Goal: Information Seeking & Learning: Compare options

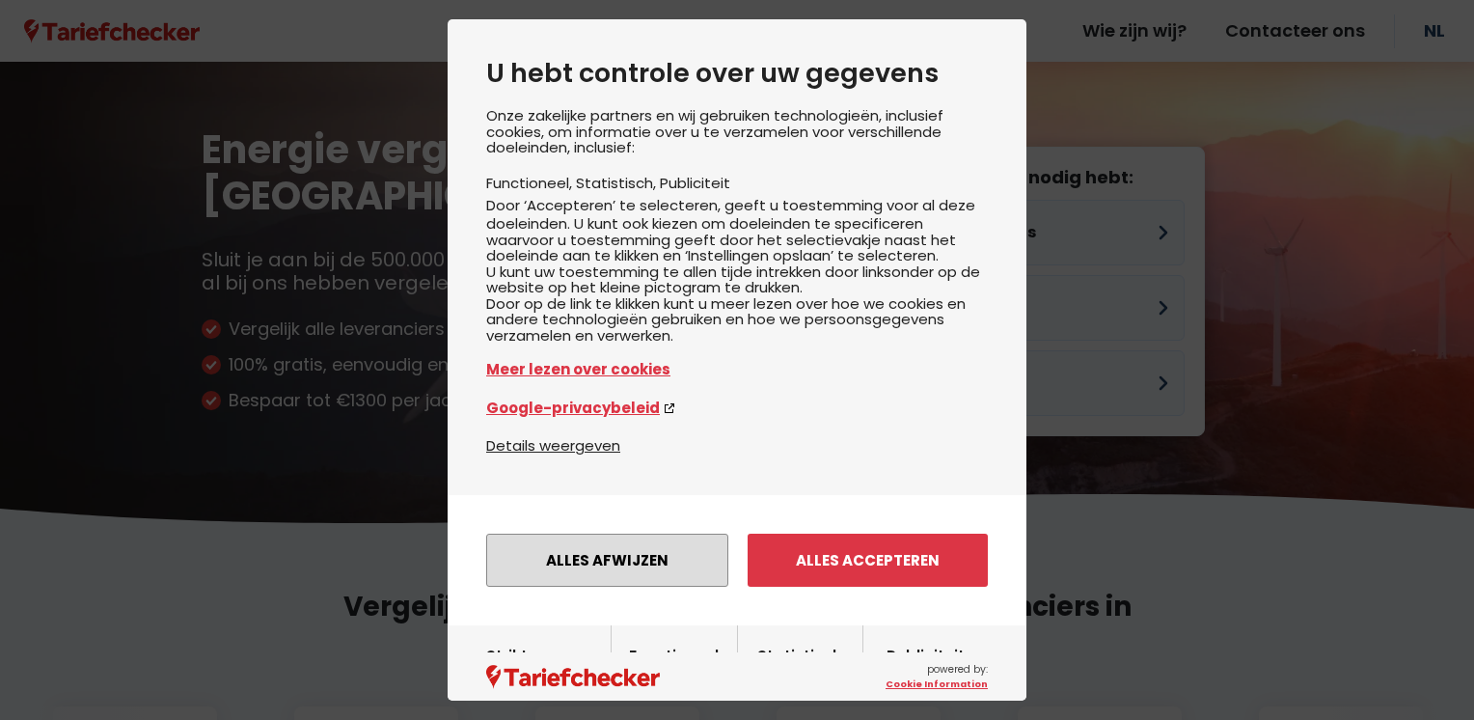
click at [667, 586] on button "Alles afwijzen" at bounding box center [607, 559] width 242 height 53
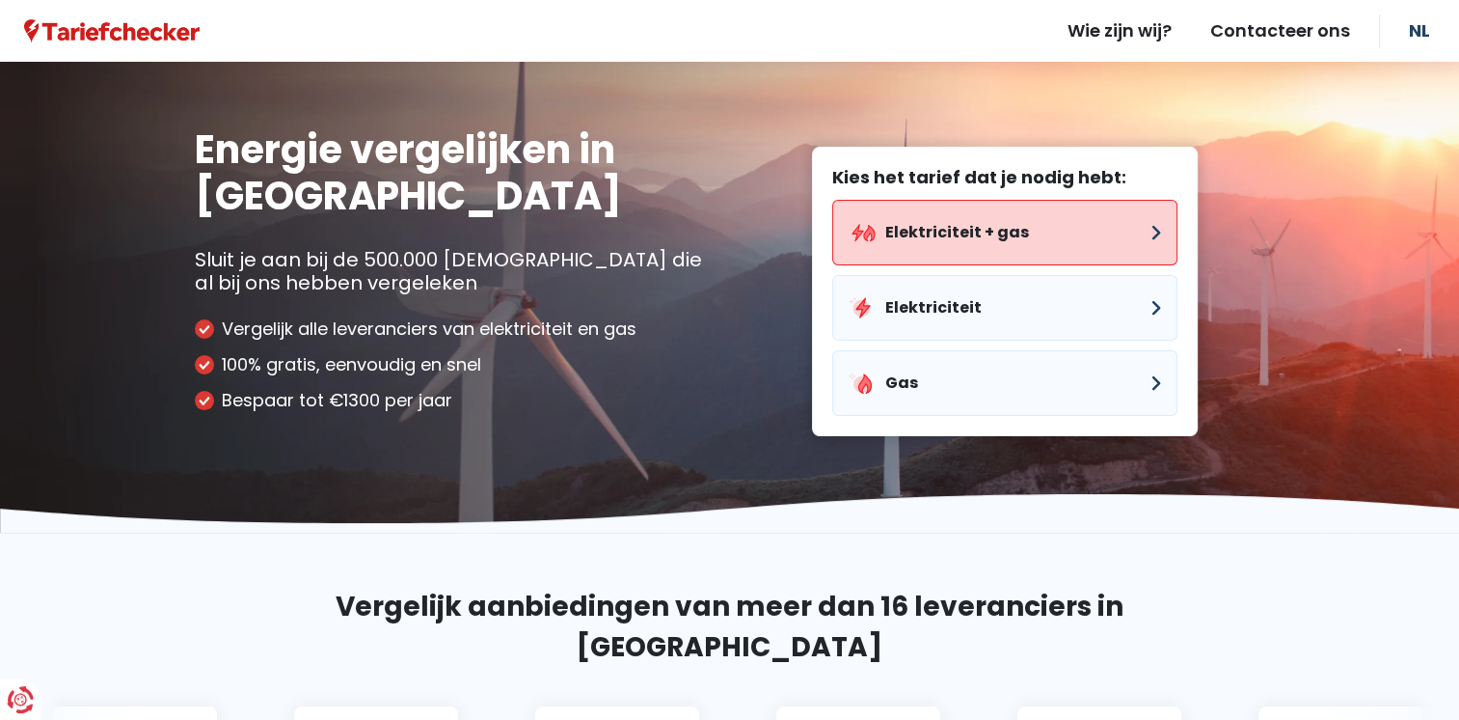
click at [1157, 228] on button "Elektriciteit + gas" at bounding box center [1004, 233] width 345 height 66
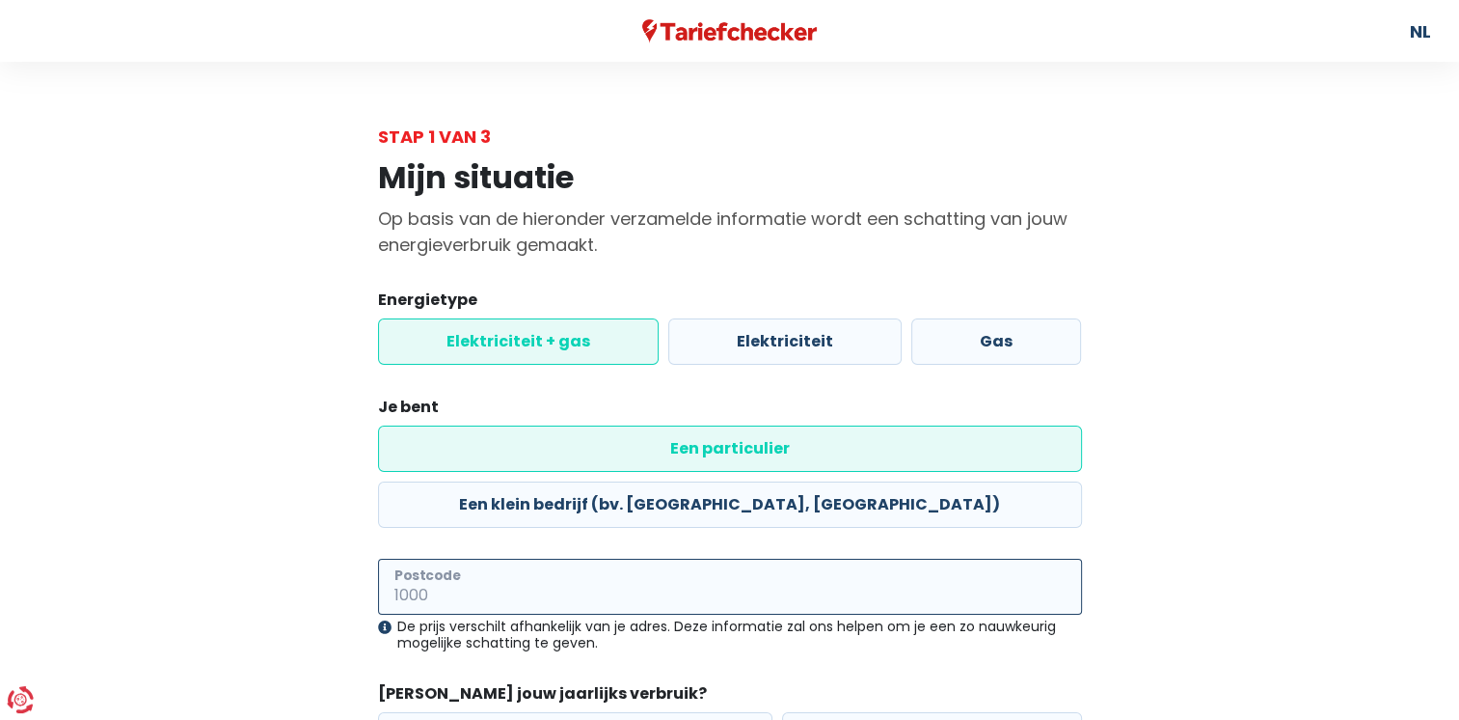
click at [850, 558] on input "Postcode" at bounding box center [730, 586] width 704 height 56
type input "3700"
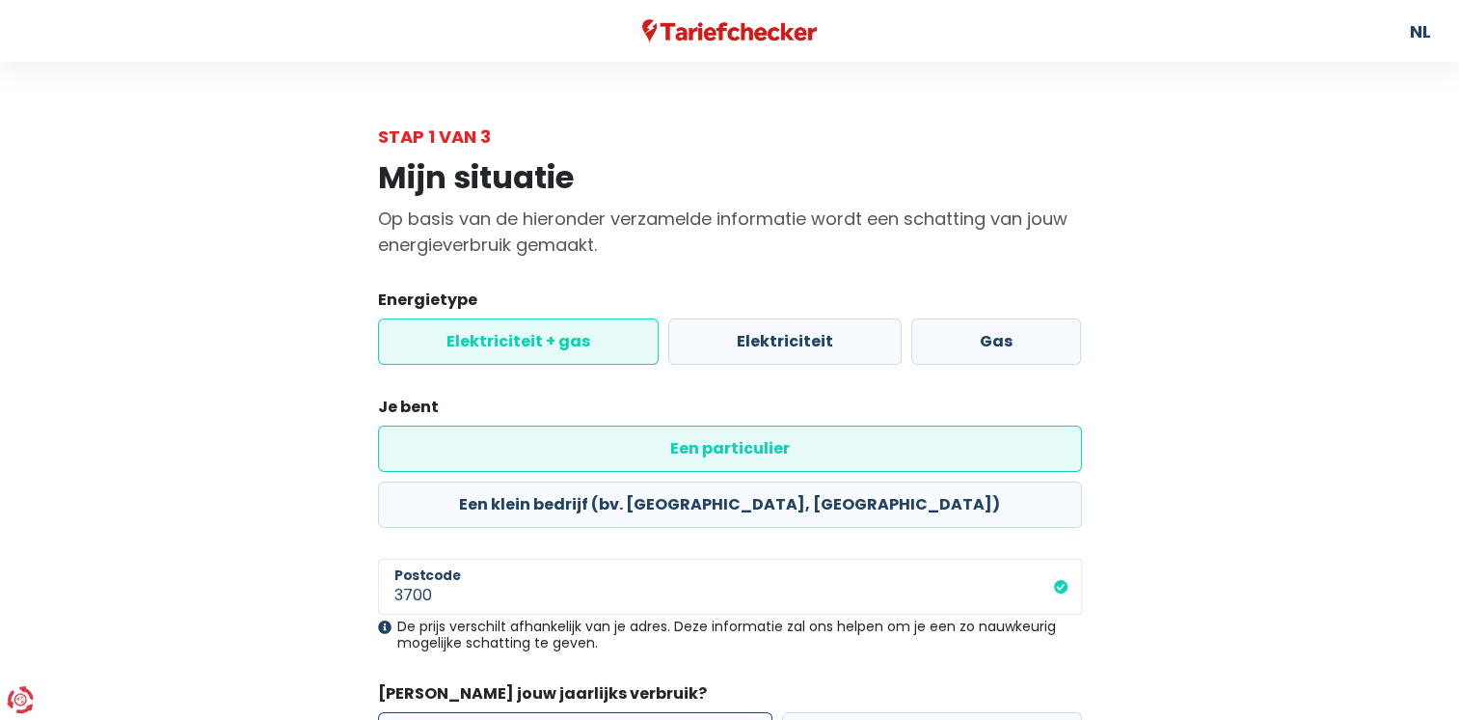
radio input "true"
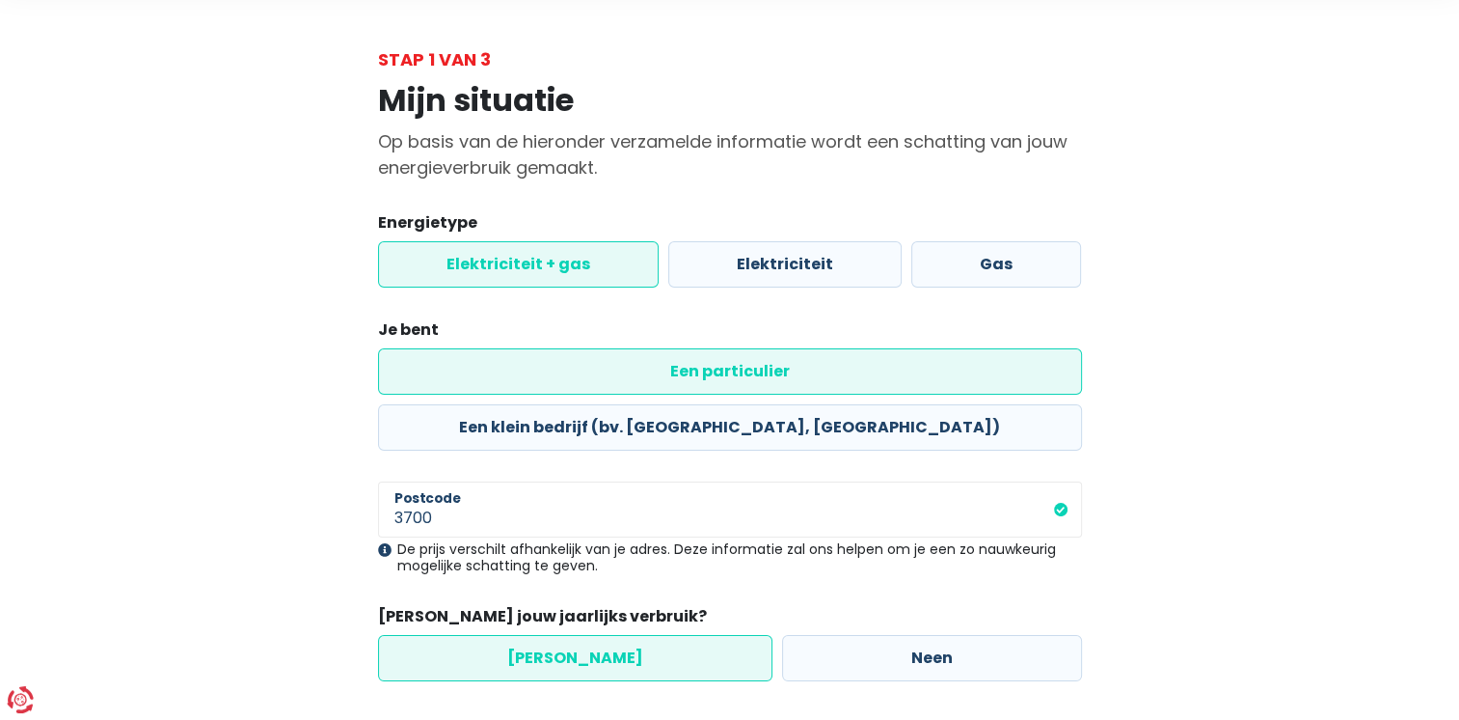
scroll to position [108, 0]
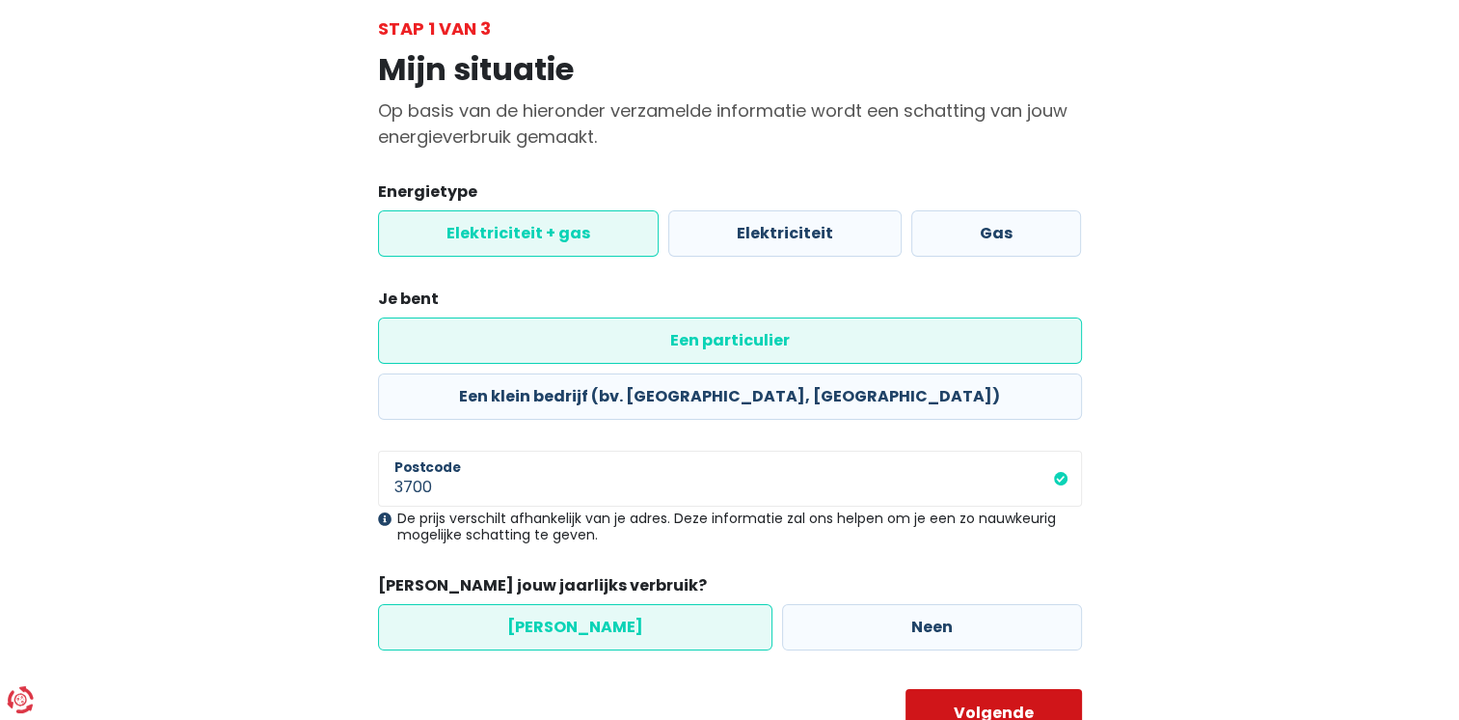
click at [1019, 689] on button "Volgende" at bounding box center [994, 713] width 177 height 48
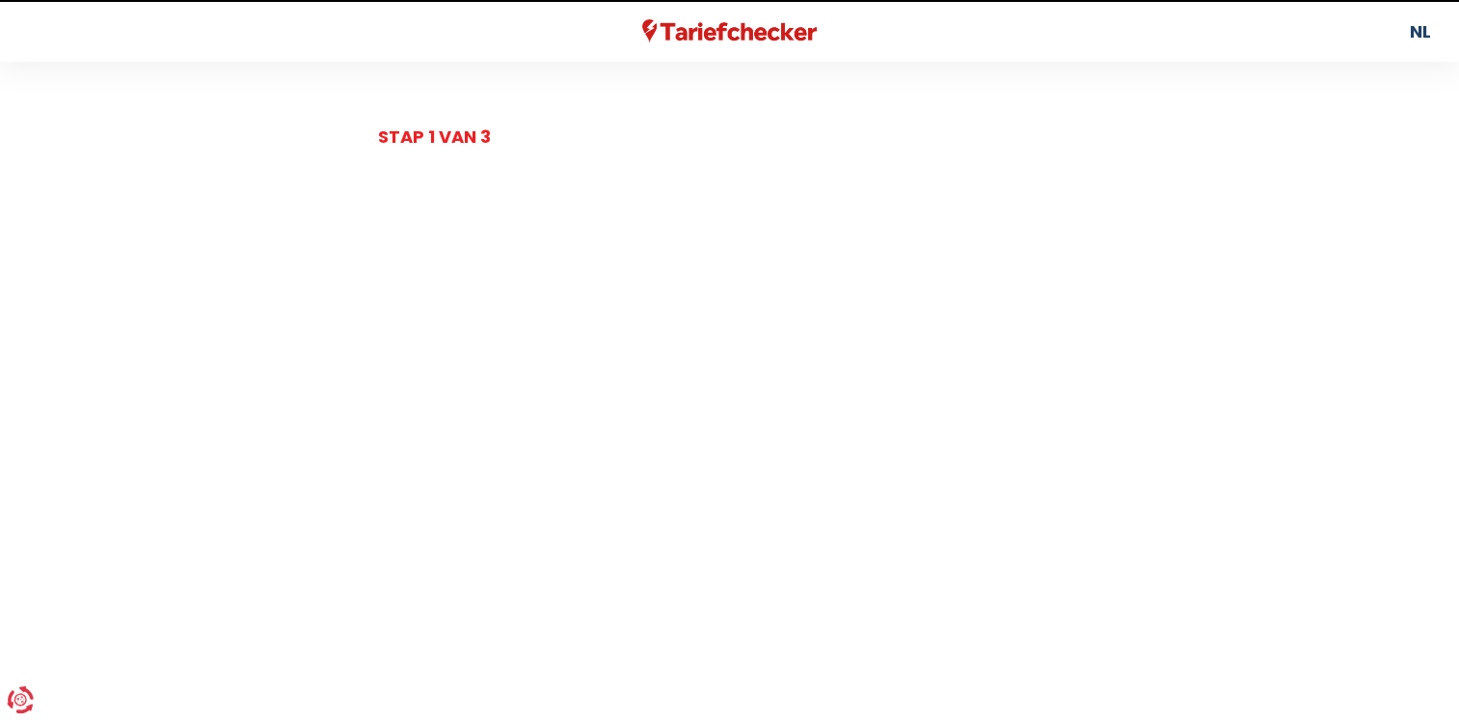
select select
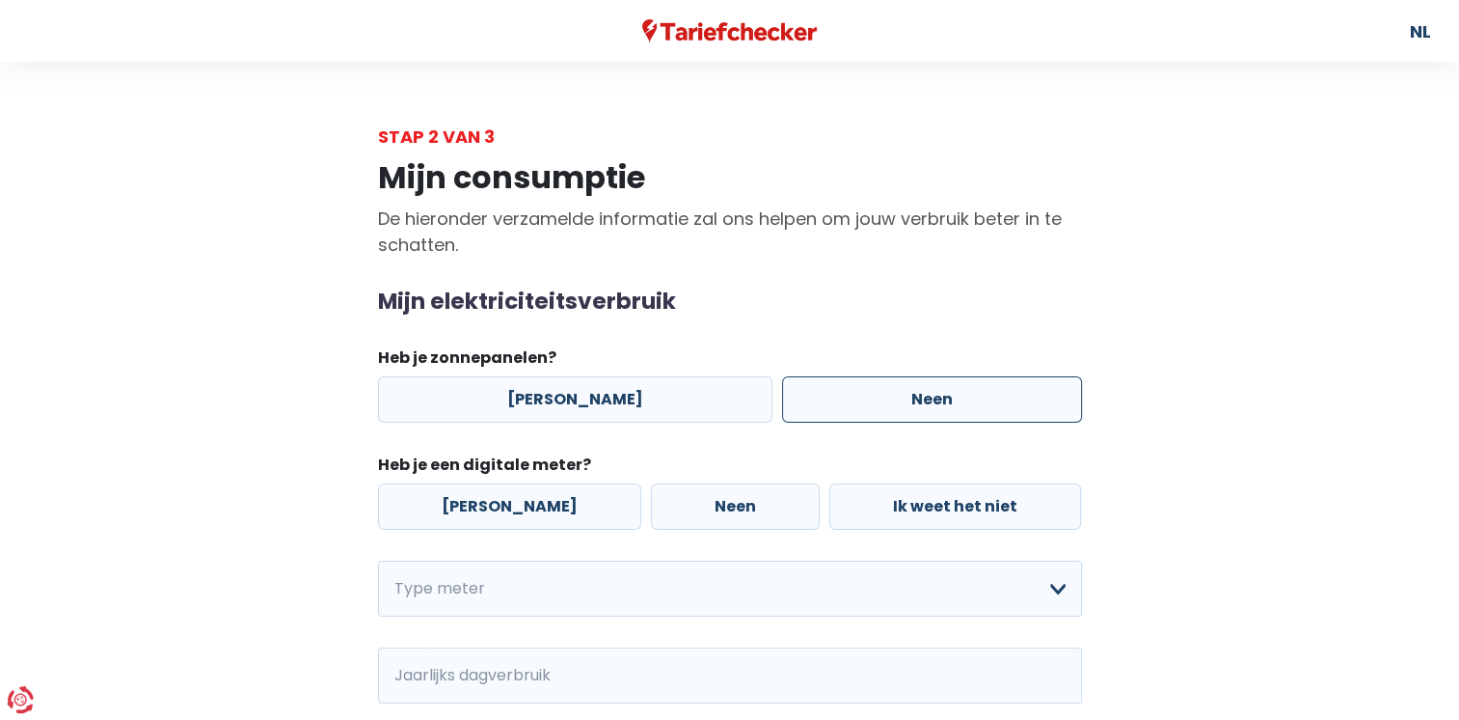
click at [926, 409] on label "Neen" at bounding box center [932, 399] width 300 height 46
click at [926, 409] on input "Neen" at bounding box center [932, 399] width 300 height 46
radio input "true"
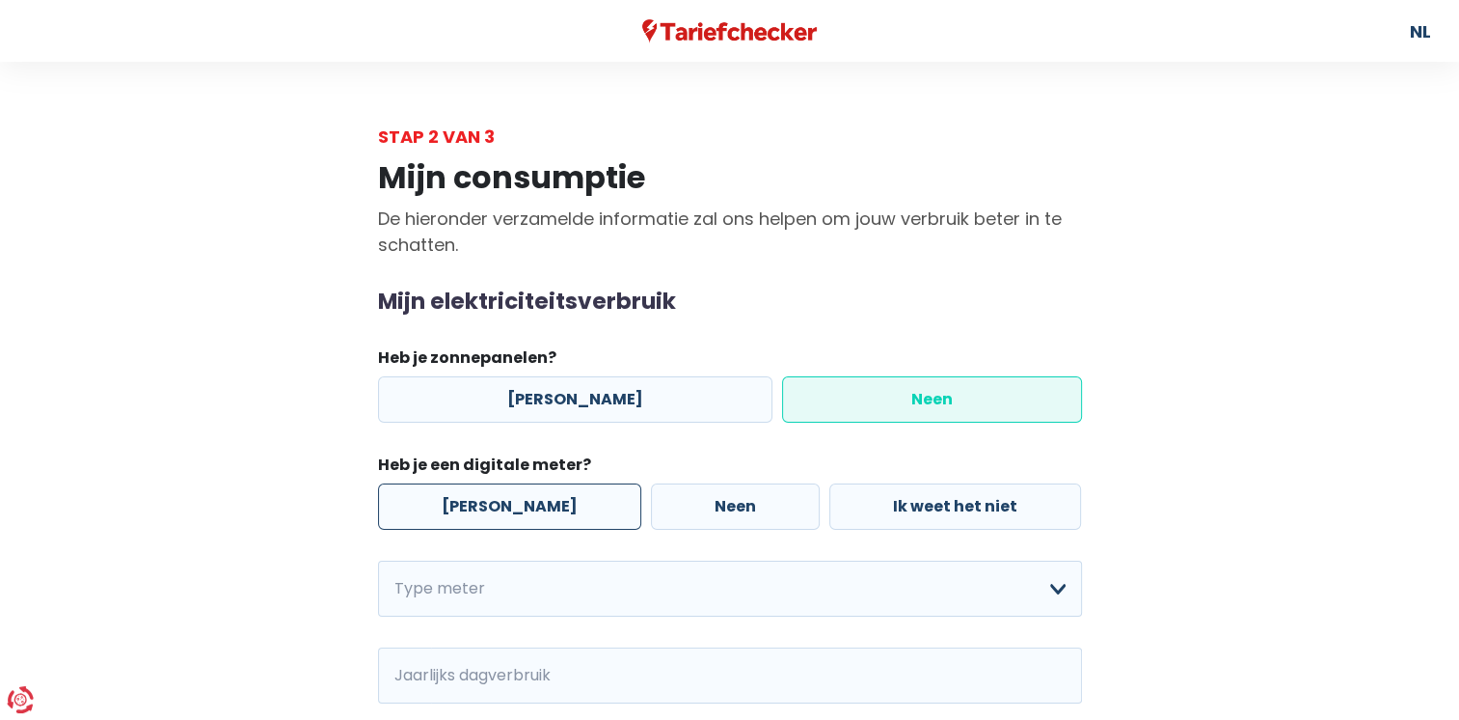
click at [532, 502] on label "[PERSON_NAME]" at bounding box center [509, 506] width 263 height 46
click at [532, 502] on input "[PERSON_NAME]" at bounding box center [509, 506] width 263 height 46
radio input "true"
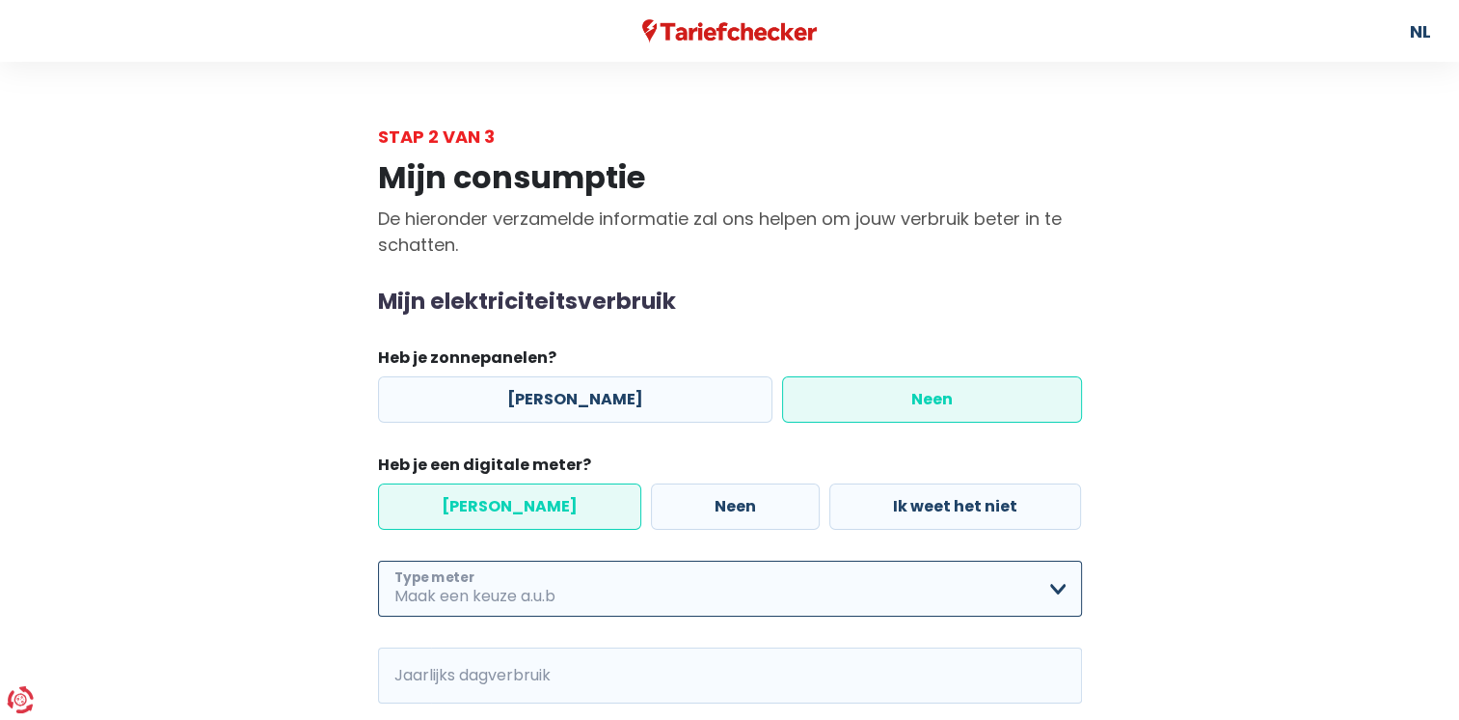
click at [1055, 591] on select "Enkelvoudig Tweevoudig Enkelvoudig + uitsluitend nachttarief Tweevoudig + uitsl…" at bounding box center [730, 588] width 704 height 56
select select "day_single_rate"
click at [378, 560] on select "Enkelvoudig Tweevoudig Enkelvoudig + uitsluitend nachttarief Tweevoudig + uitsl…" at bounding box center [730, 588] width 704 height 56
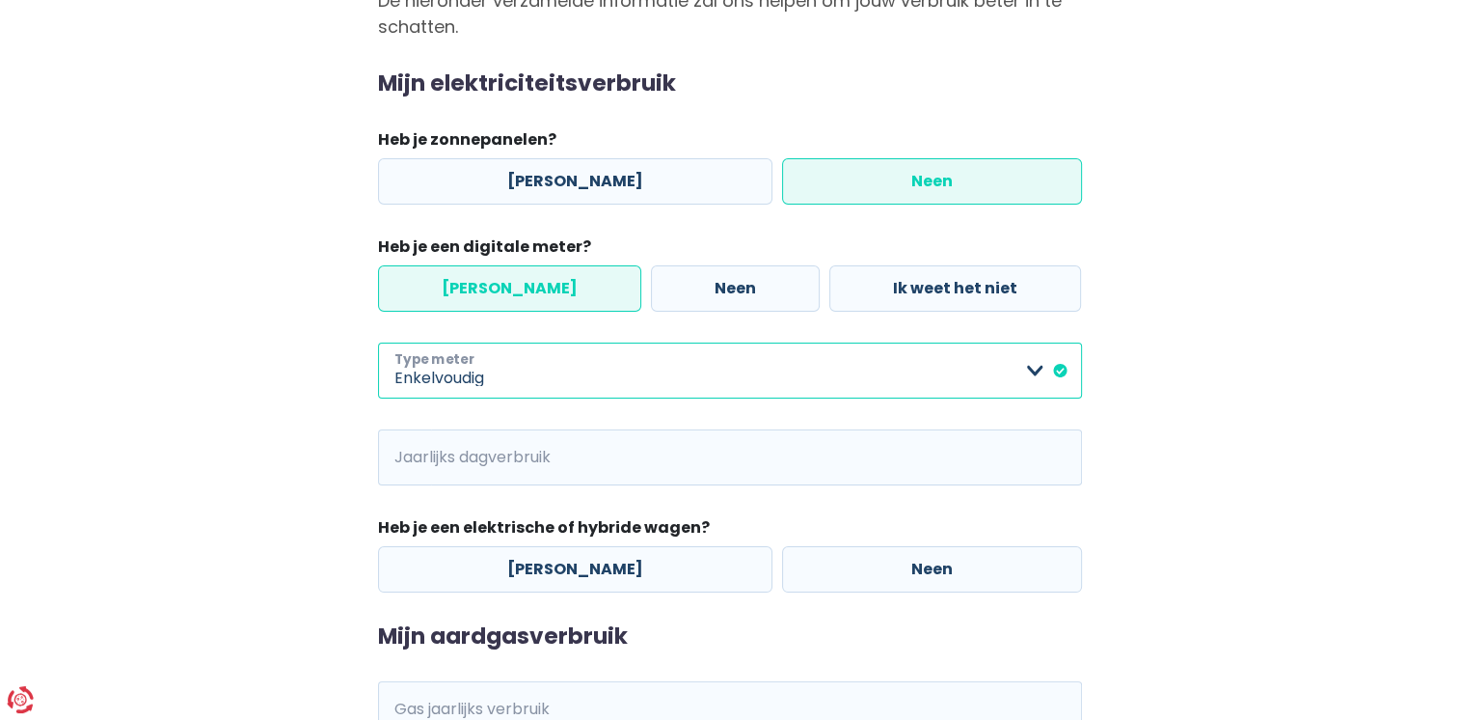
scroll to position [308, 0]
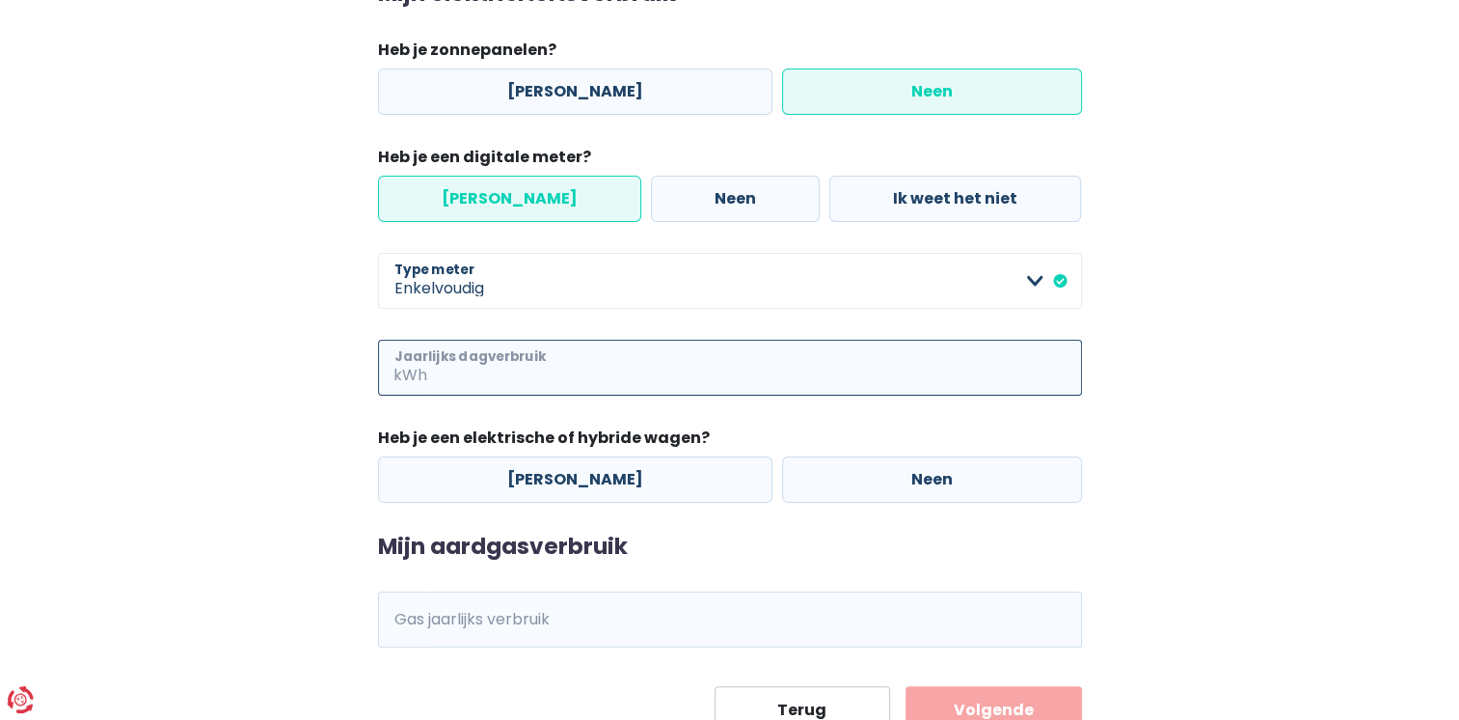
click at [867, 382] on input "Jaarlijks dagverbruik" at bounding box center [756, 368] width 651 height 56
type input "7"
type input "2850"
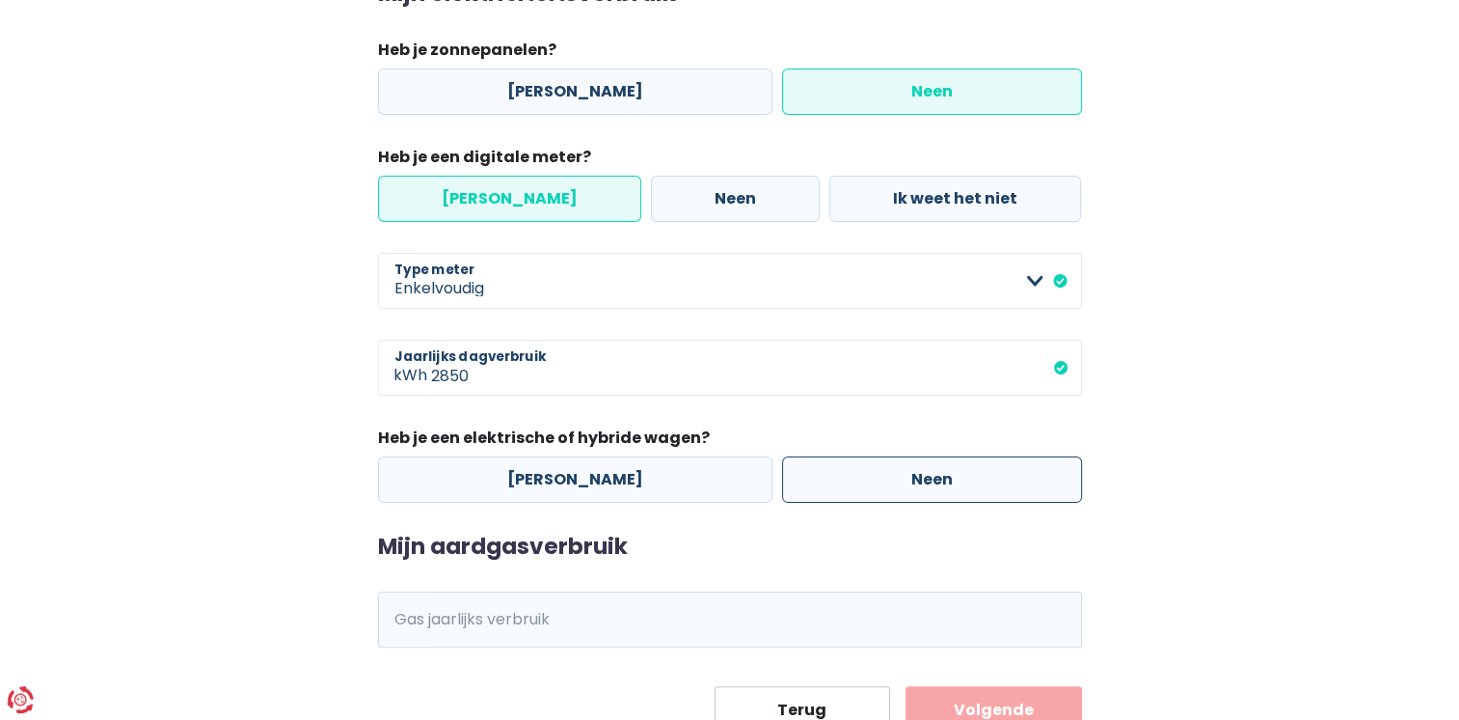
click at [887, 473] on label "Neen" at bounding box center [932, 479] width 300 height 46
click at [887, 473] on input "Neen" at bounding box center [932, 479] width 300 height 46
radio input "true"
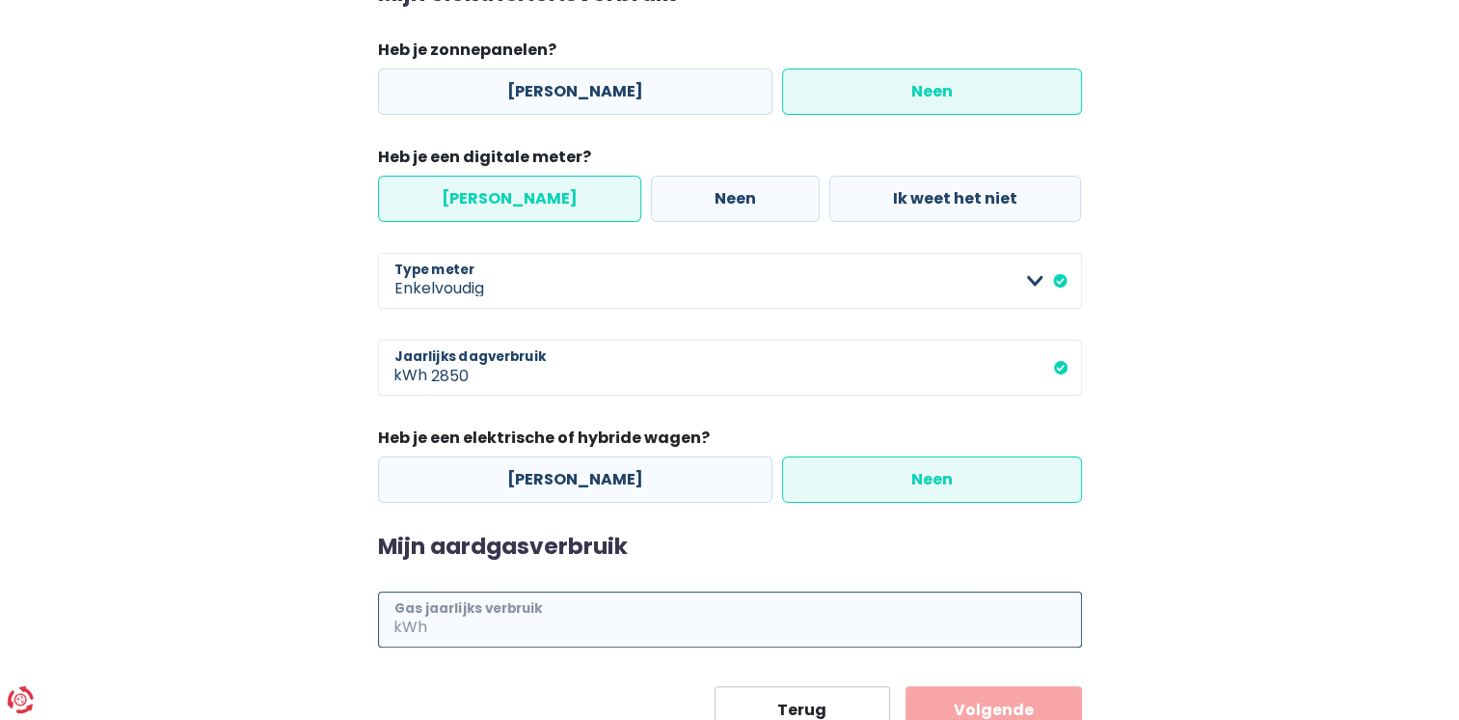
click at [692, 607] on input "Gas jaarlijks verbruik" at bounding box center [756, 619] width 651 height 56
type input "19860"
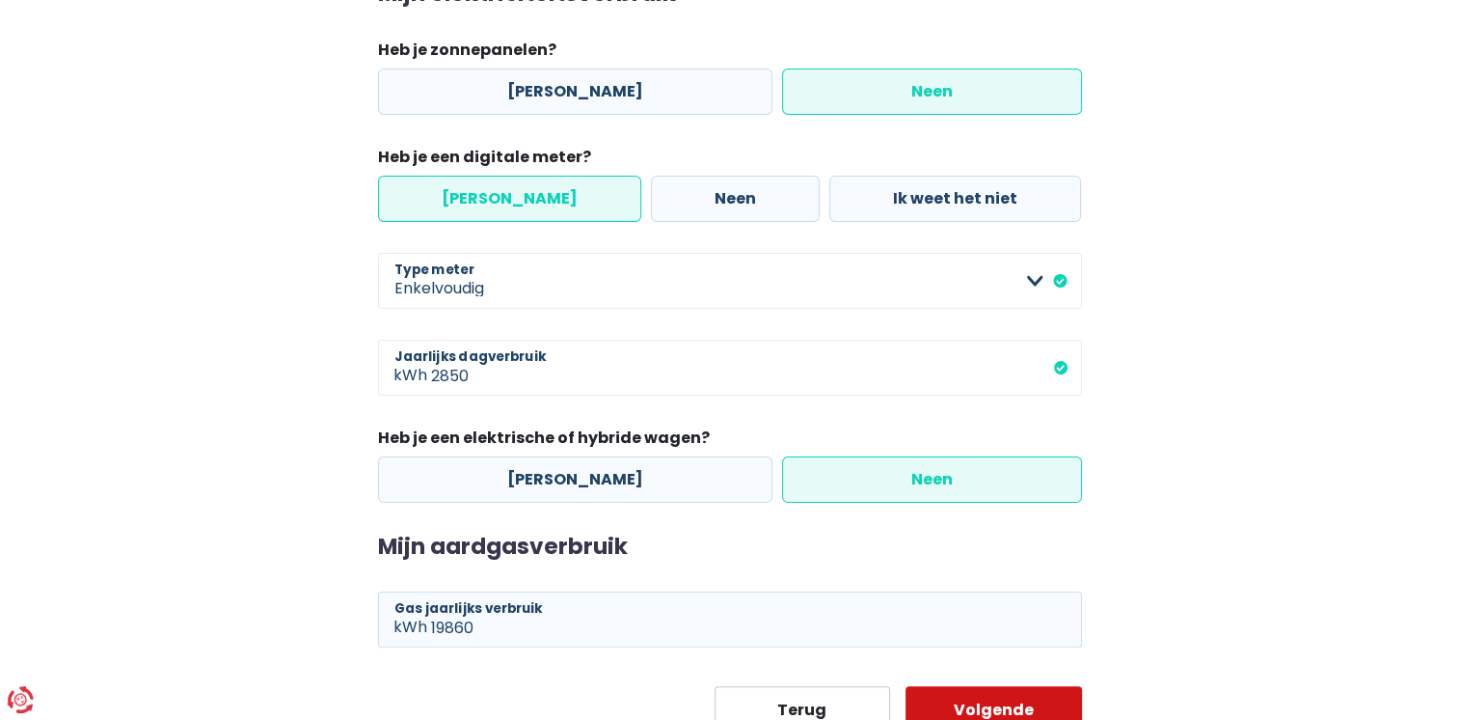
click at [960, 700] on button "Volgende" at bounding box center [994, 710] width 177 height 48
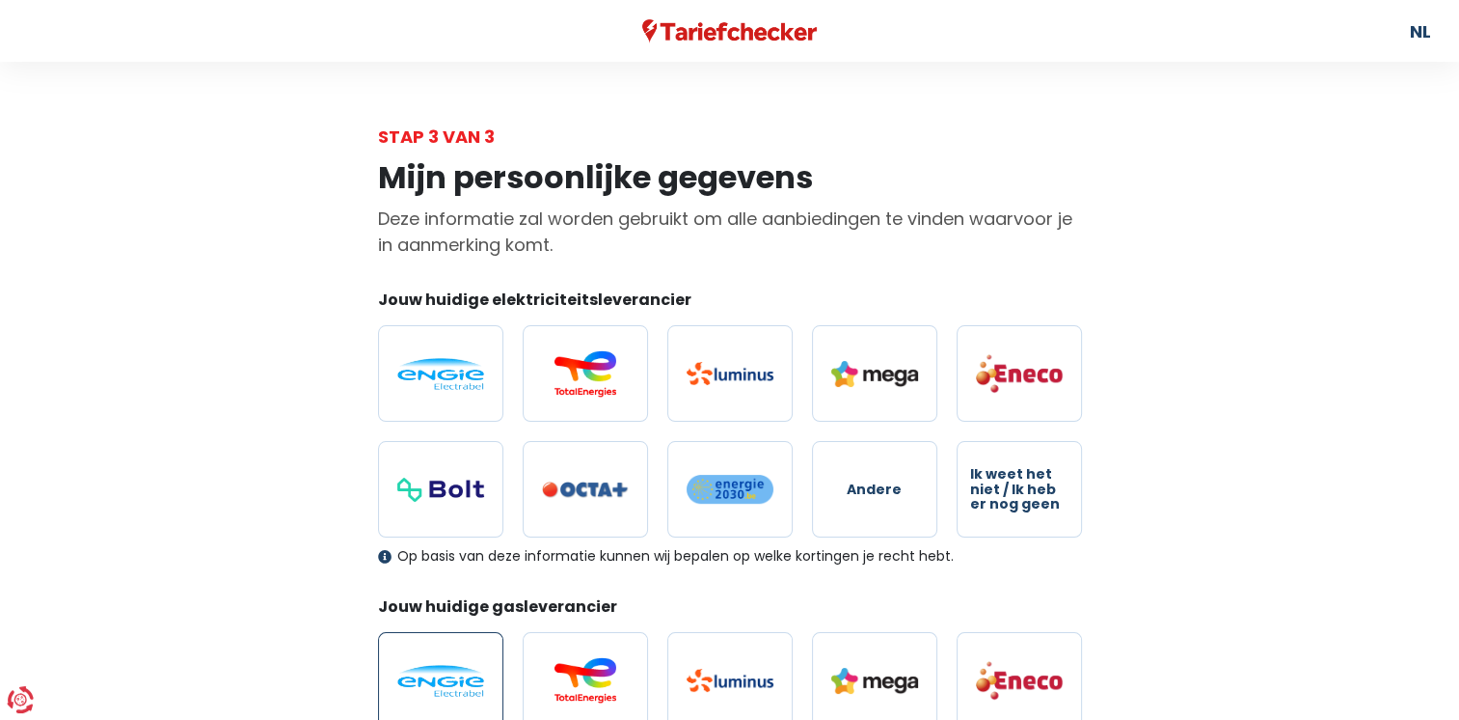
click at [454, 681] on img at bounding box center [440, 681] width 87 height 32
click at [454, 681] on input "radio" at bounding box center [440, 680] width 125 height 96
radio input "true"
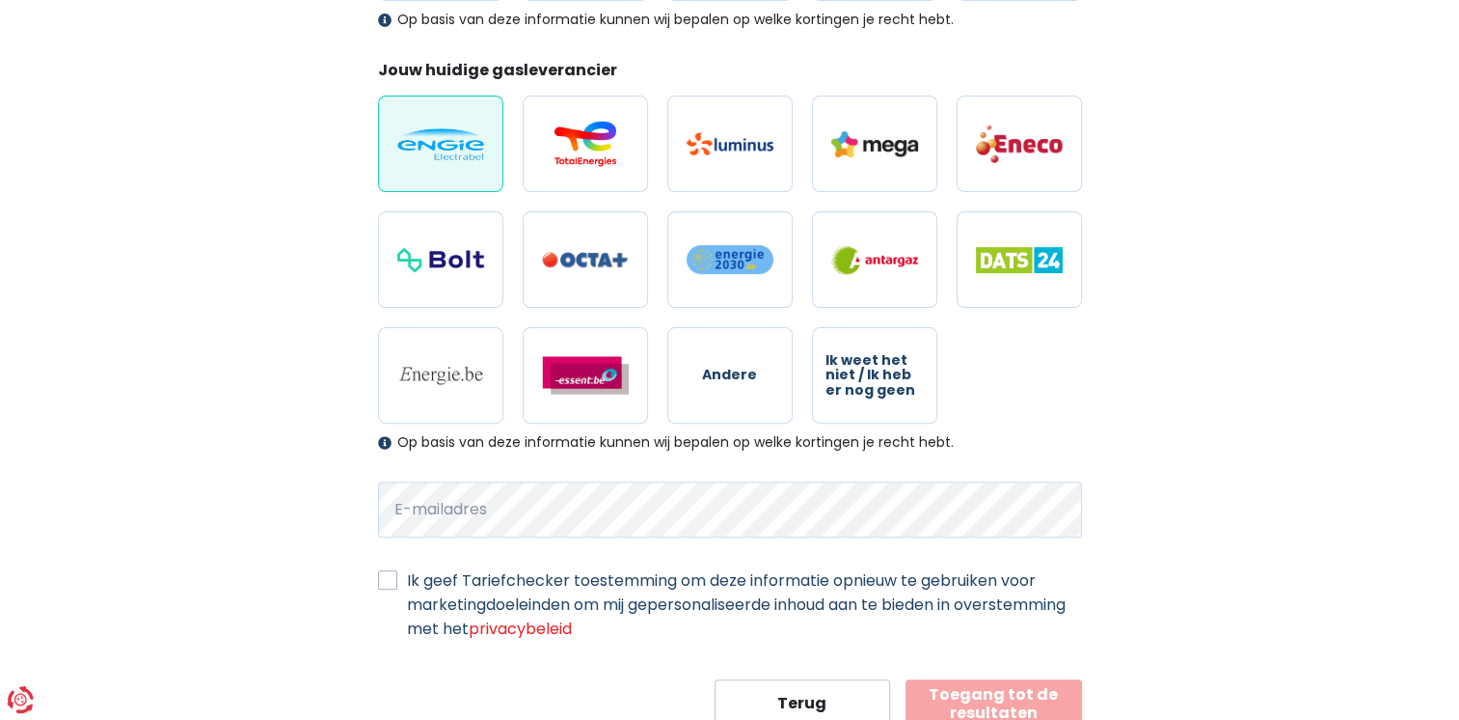
scroll to position [580, 0]
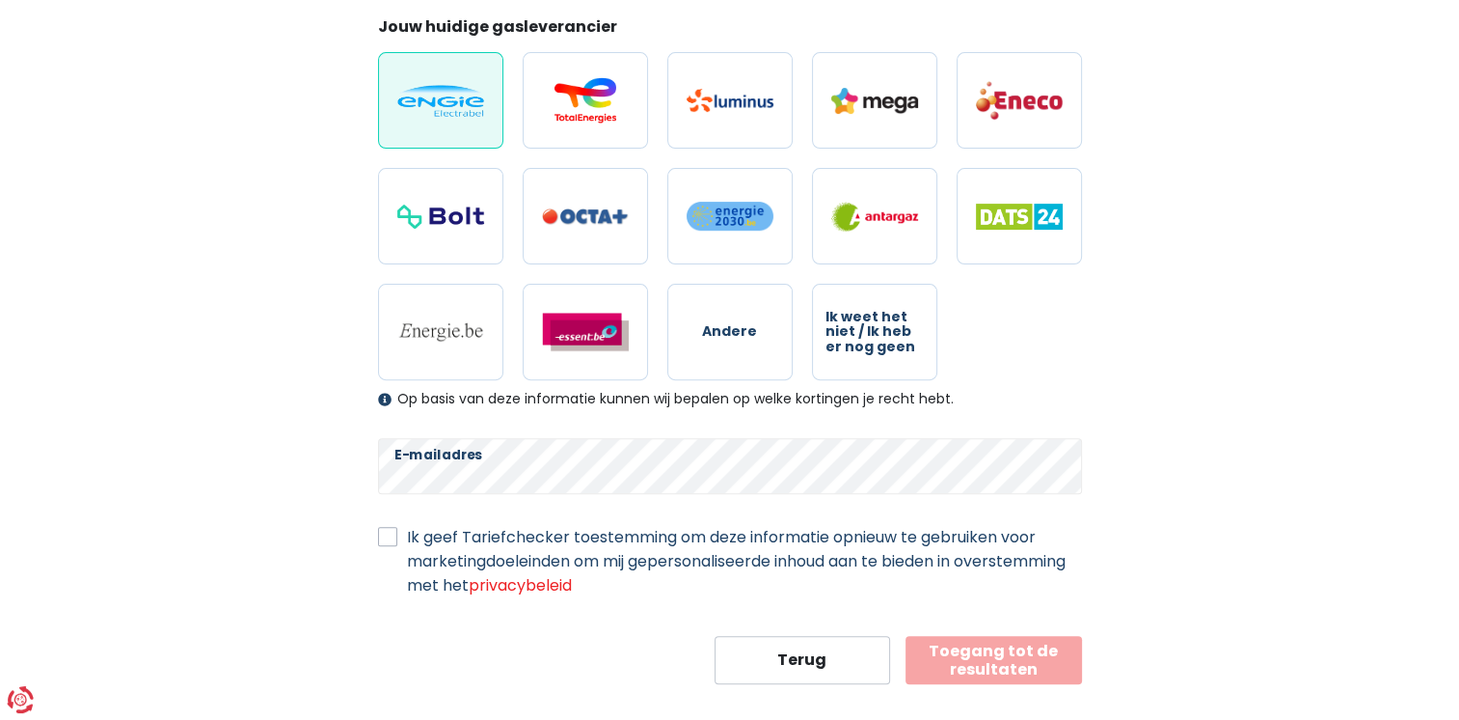
click at [407, 534] on label "Ik geef Tariefchecker toestemming om deze informatie opnieuw te gebruiken voor …" at bounding box center [744, 561] width 675 height 72
click at [390, 534] on input "Ik geef Tariefchecker toestemming om deze informatie opnieuw te gebruiken voor …" at bounding box center [387, 534] width 19 height 19
checkbox input "true"
click at [986, 669] on button "Toegang tot de resultaten" at bounding box center [994, 660] width 177 height 48
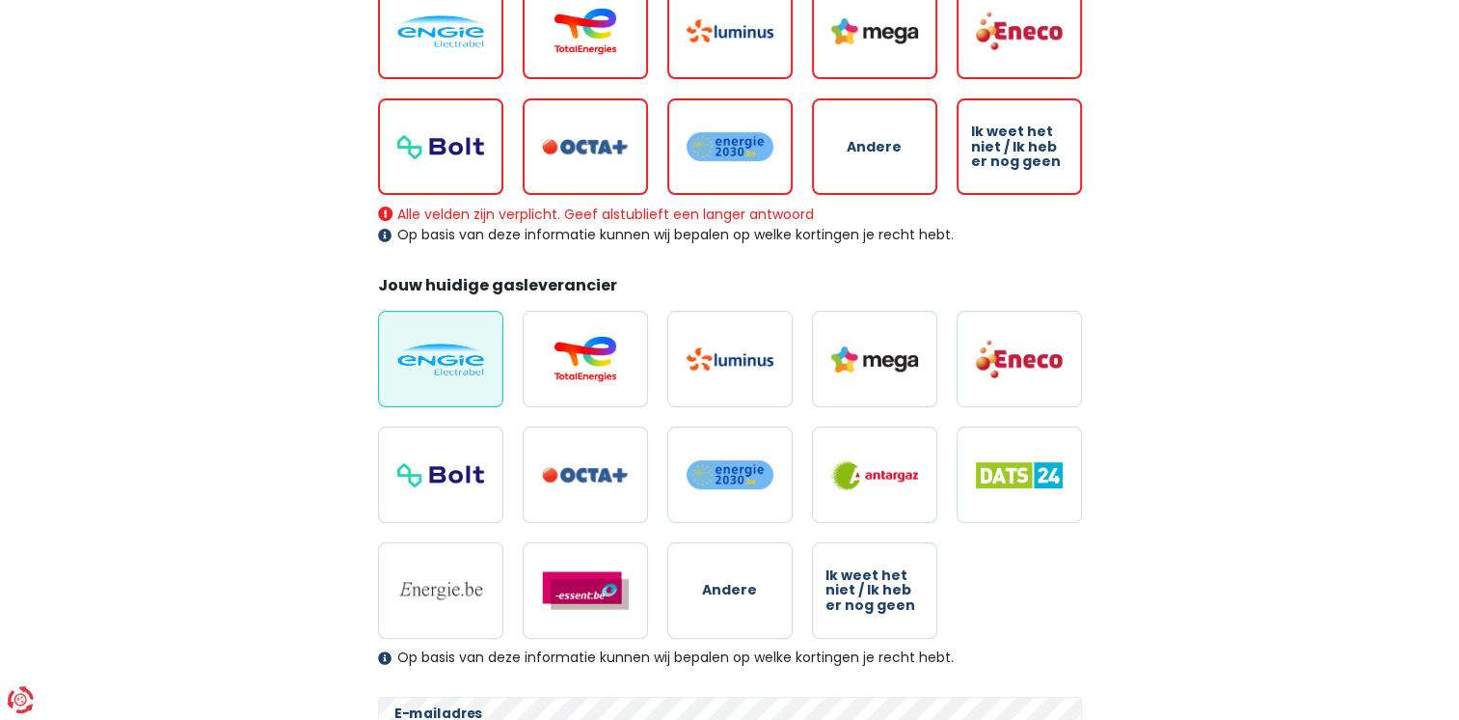
scroll to position [280, 0]
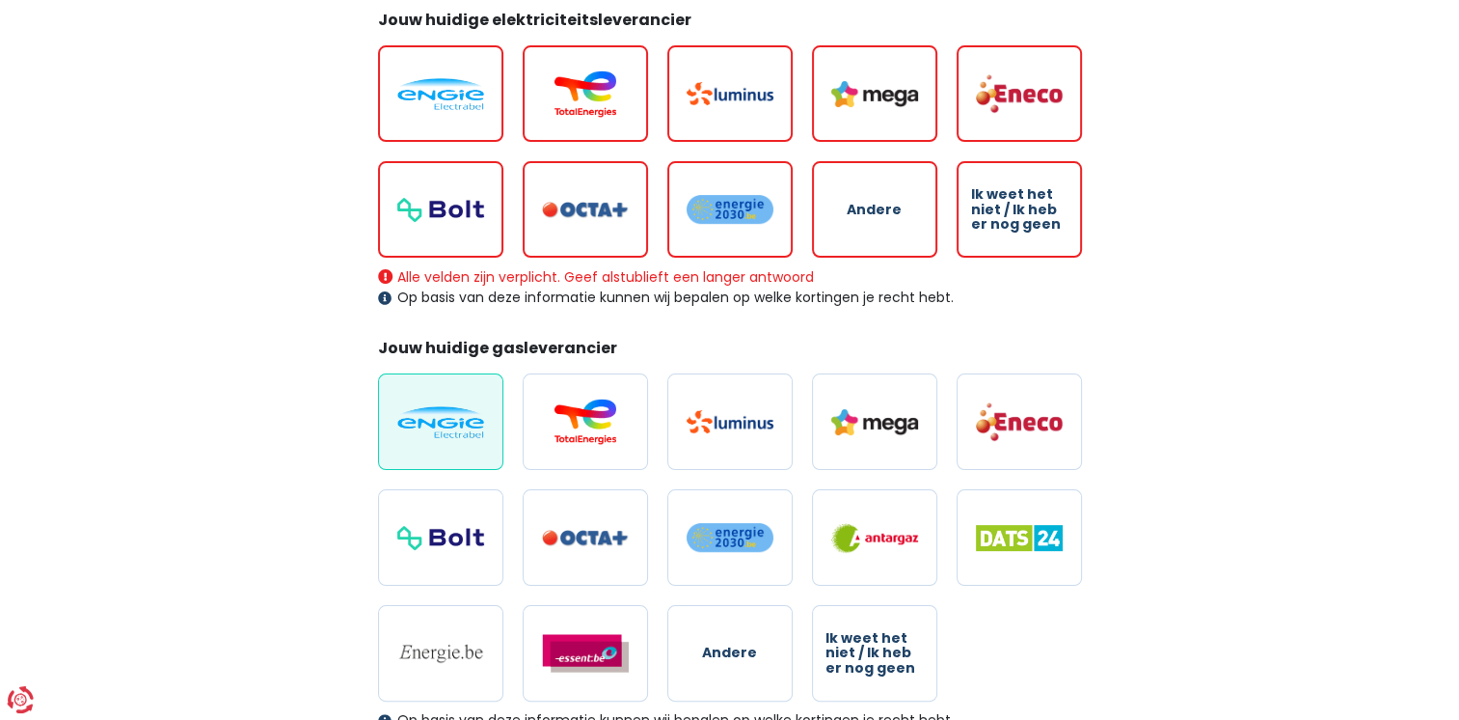
click at [405, 87] on img at bounding box center [440, 94] width 87 height 32
click at [405, 87] on input "radio" at bounding box center [440, 93] width 125 height 96
radio input "true"
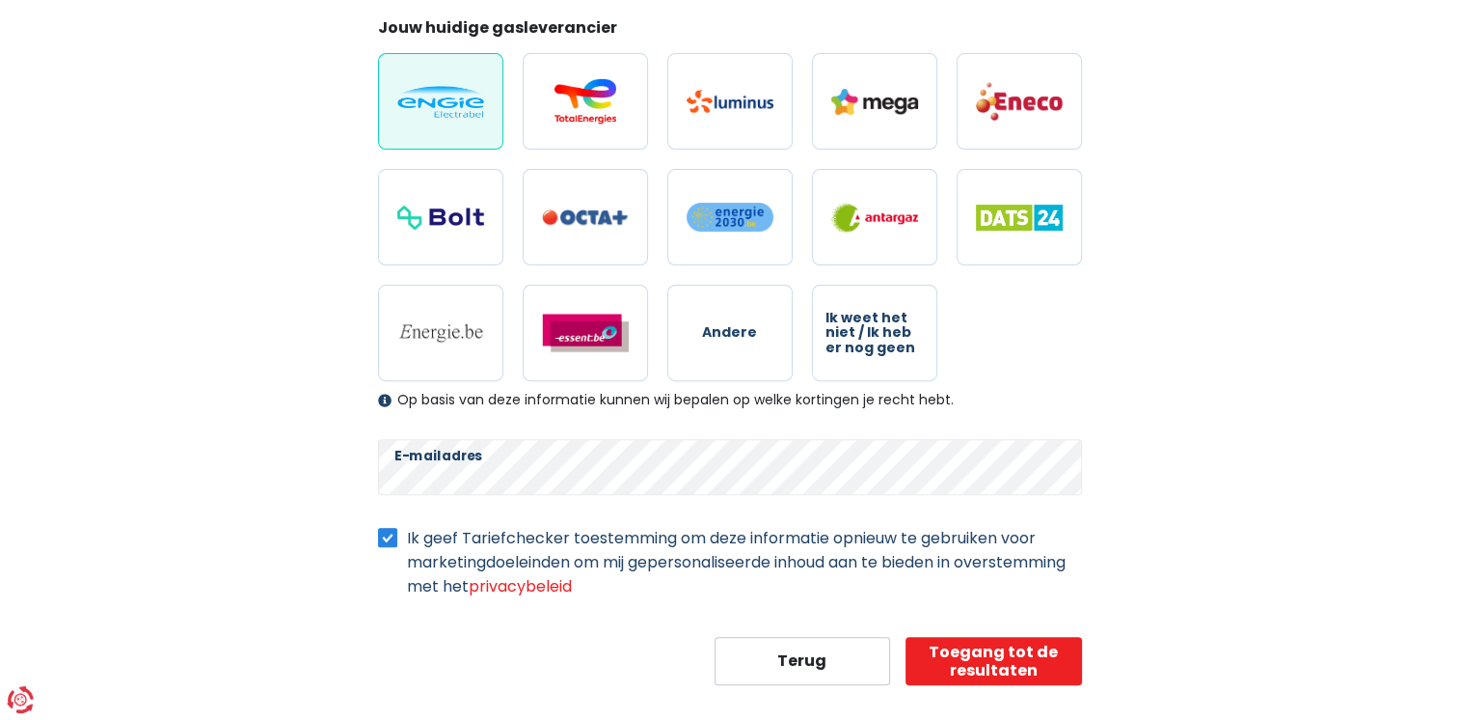
scroll to position [580, 0]
click at [989, 646] on button "Toegang tot de resultaten" at bounding box center [994, 660] width 177 height 48
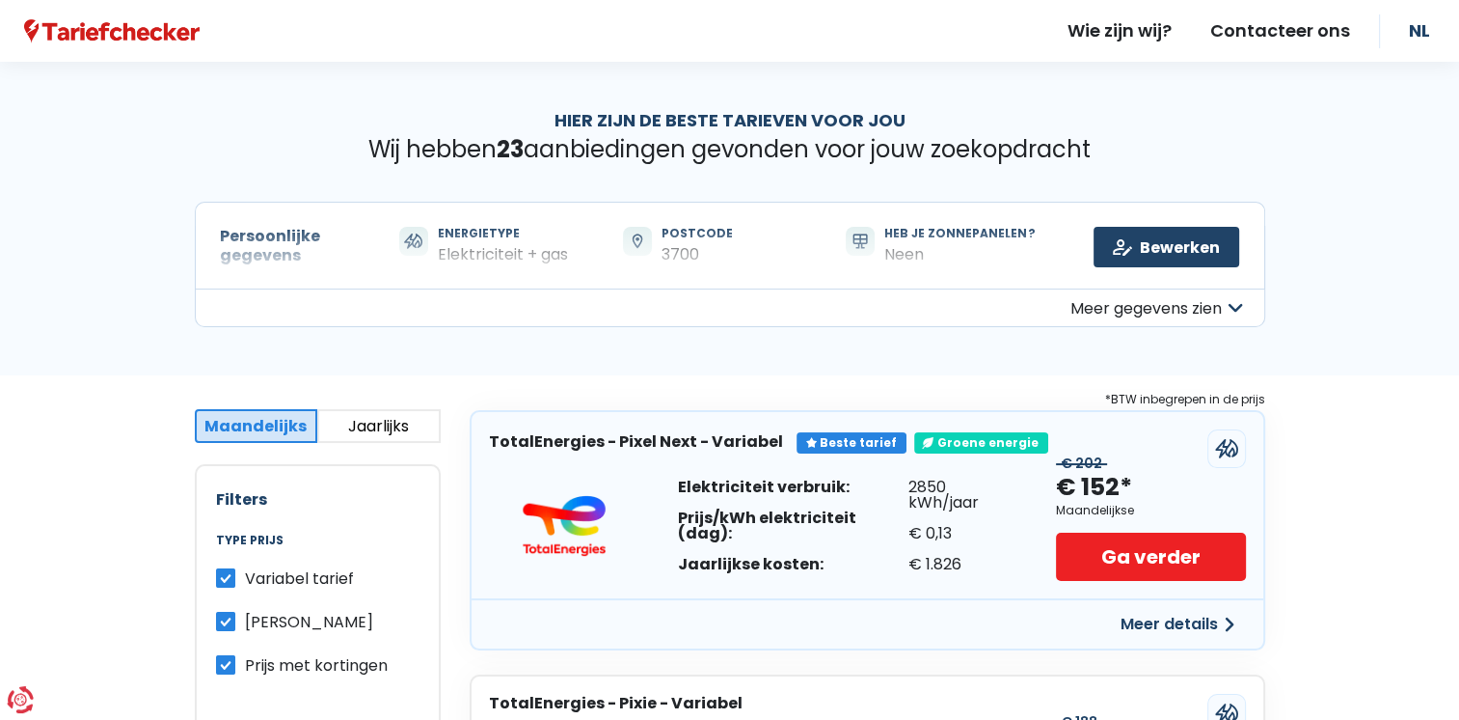
click at [1167, 631] on button "Meer details" at bounding box center [1177, 624] width 137 height 35
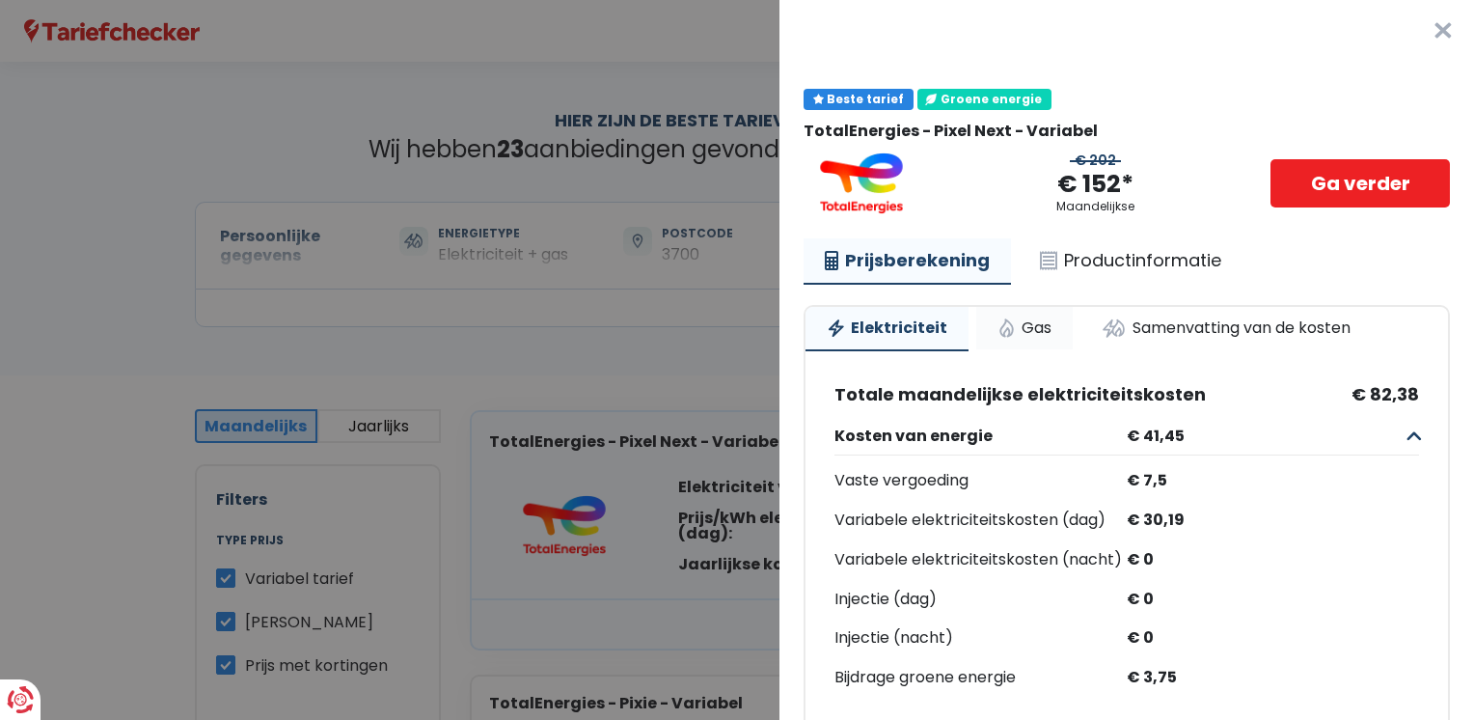
click at [1023, 329] on link "Gas" at bounding box center [1024, 328] width 96 height 42
